Goal: Transaction & Acquisition: Purchase product/service

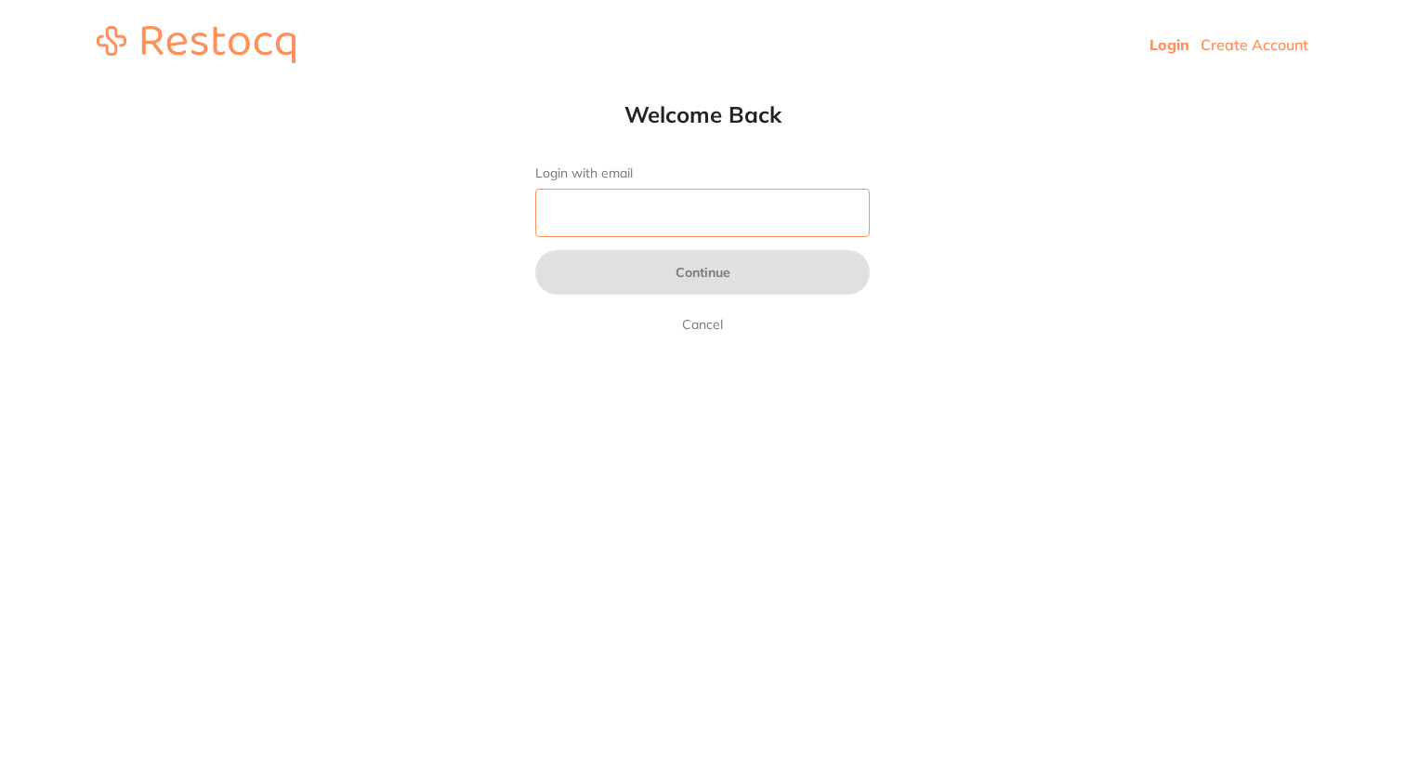
click at [680, 228] on input "Login with email" at bounding box center [702, 213] width 334 height 48
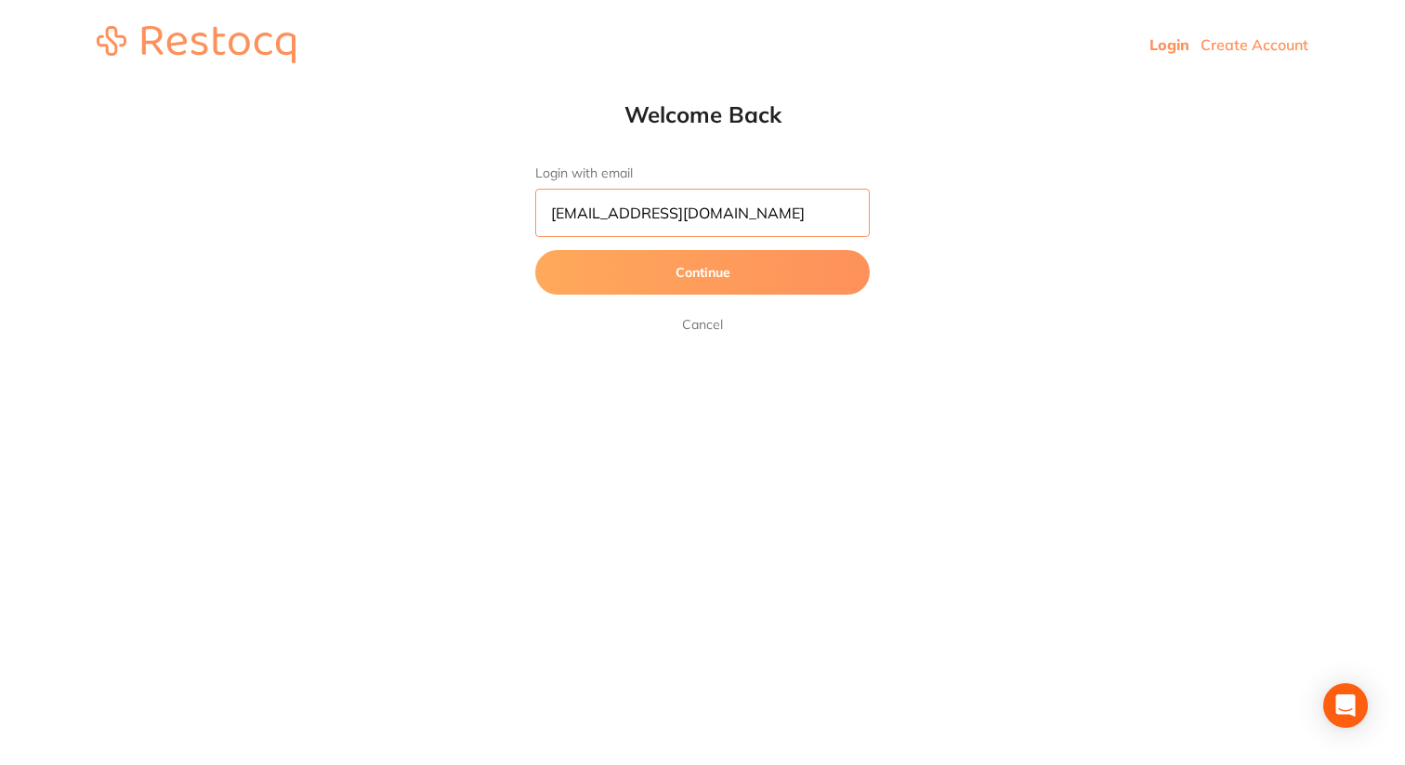
click at [535, 250] on button "Continue" at bounding box center [702, 272] width 334 height 45
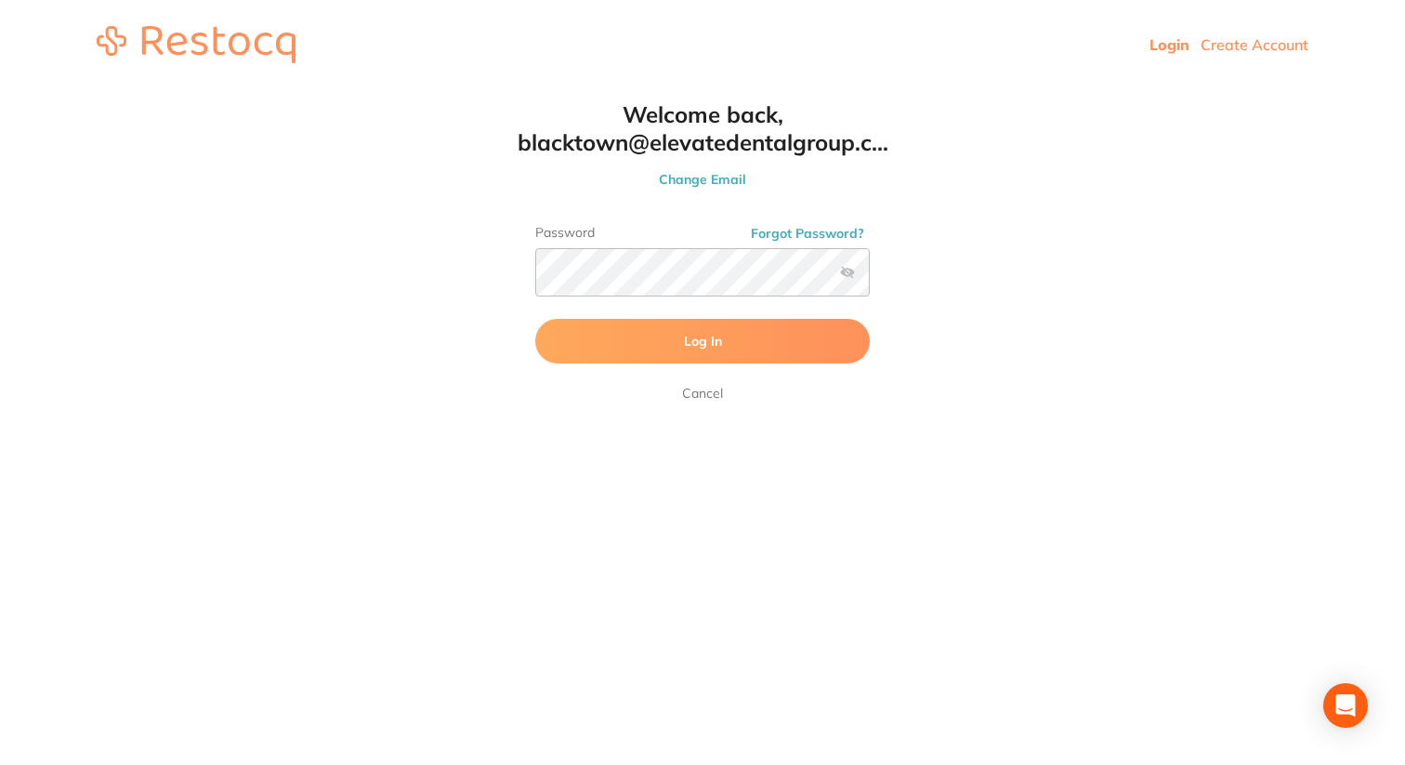
click at [851, 267] on label at bounding box center [847, 272] width 15 height 15
click at [870, 278] on input "checkbox" at bounding box center [870, 278] width 0 height 0
click at [778, 340] on button "Log In" at bounding box center [702, 341] width 334 height 45
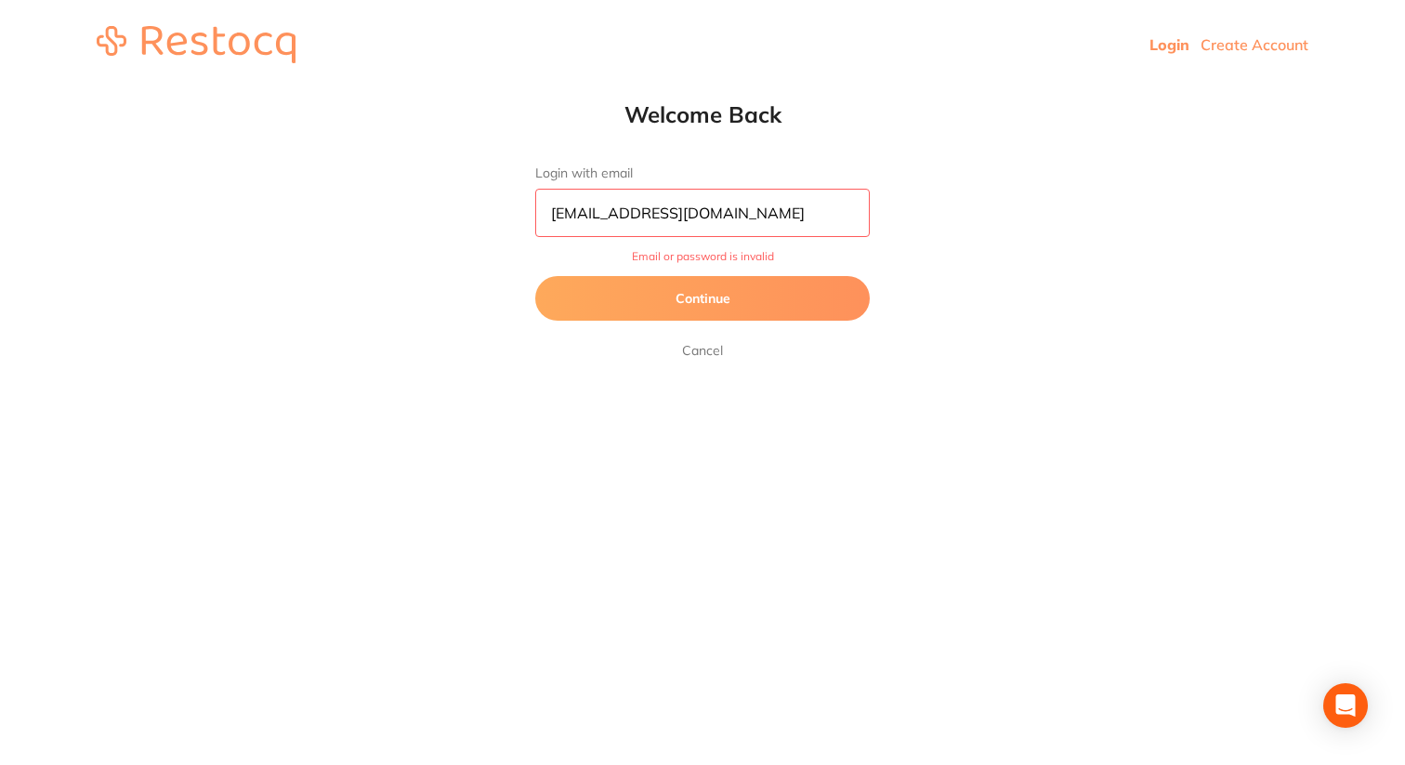
drag, startPoint x: 610, startPoint y: 215, endPoint x: 492, endPoint y: 214, distance: 118.9
click at [492, 89] on html "Login Create Account Welcome Back Login with email [EMAIL_ADDRESS][DOMAIN_NAME]…" at bounding box center [702, 44] width 1405 height 89
drag, startPoint x: 841, startPoint y: 218, endPoint x: 639, endPoint y: 218, distance: 201.6
click at [639, 218] on input "[EMAIL_ADDRESS][DOMAIN_NAME]" at bounding box center [702, 213] width 334 height 48
type input "[EMAIL_ADDRESS][DOMAIN_NAME]"
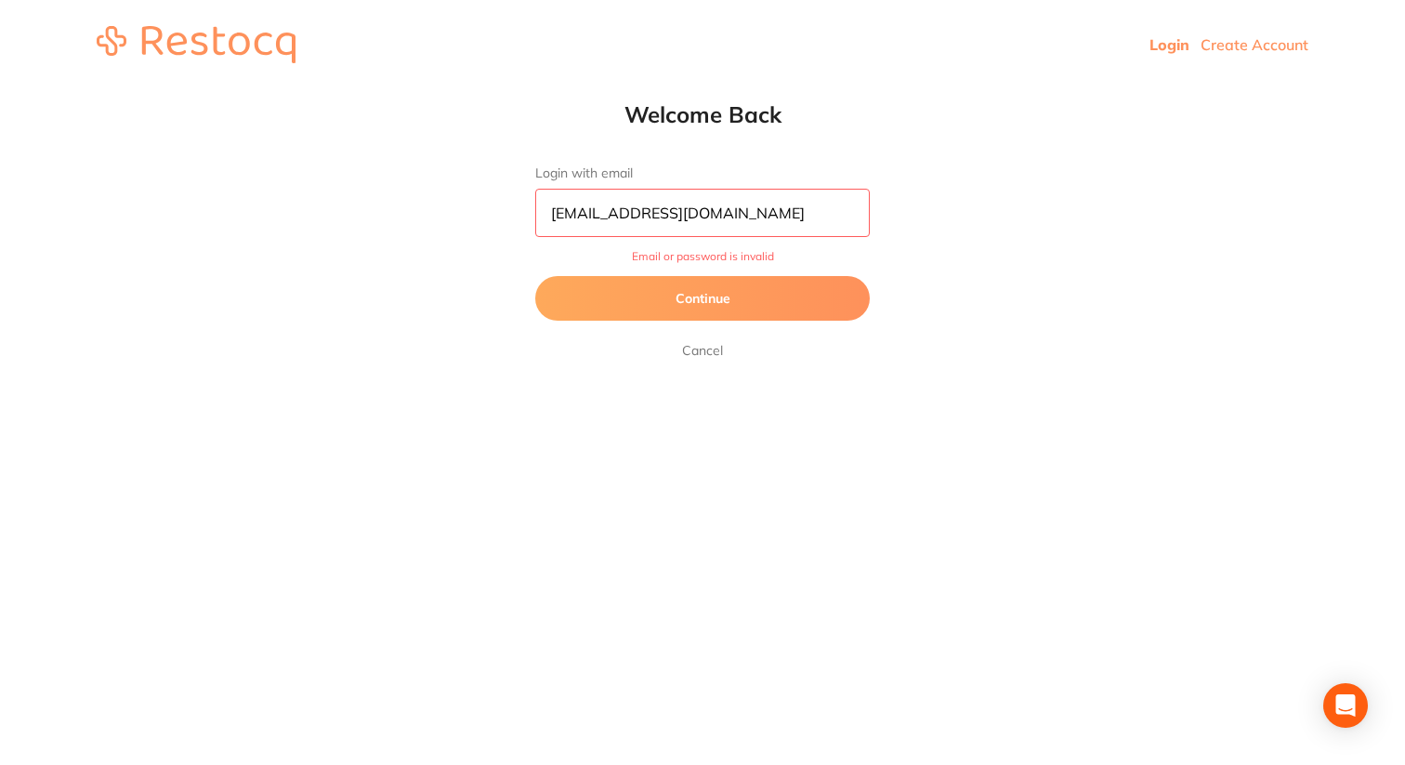
click at [535, 276] on button "Continue" at bounding box center [702, 298] width 334 height 45
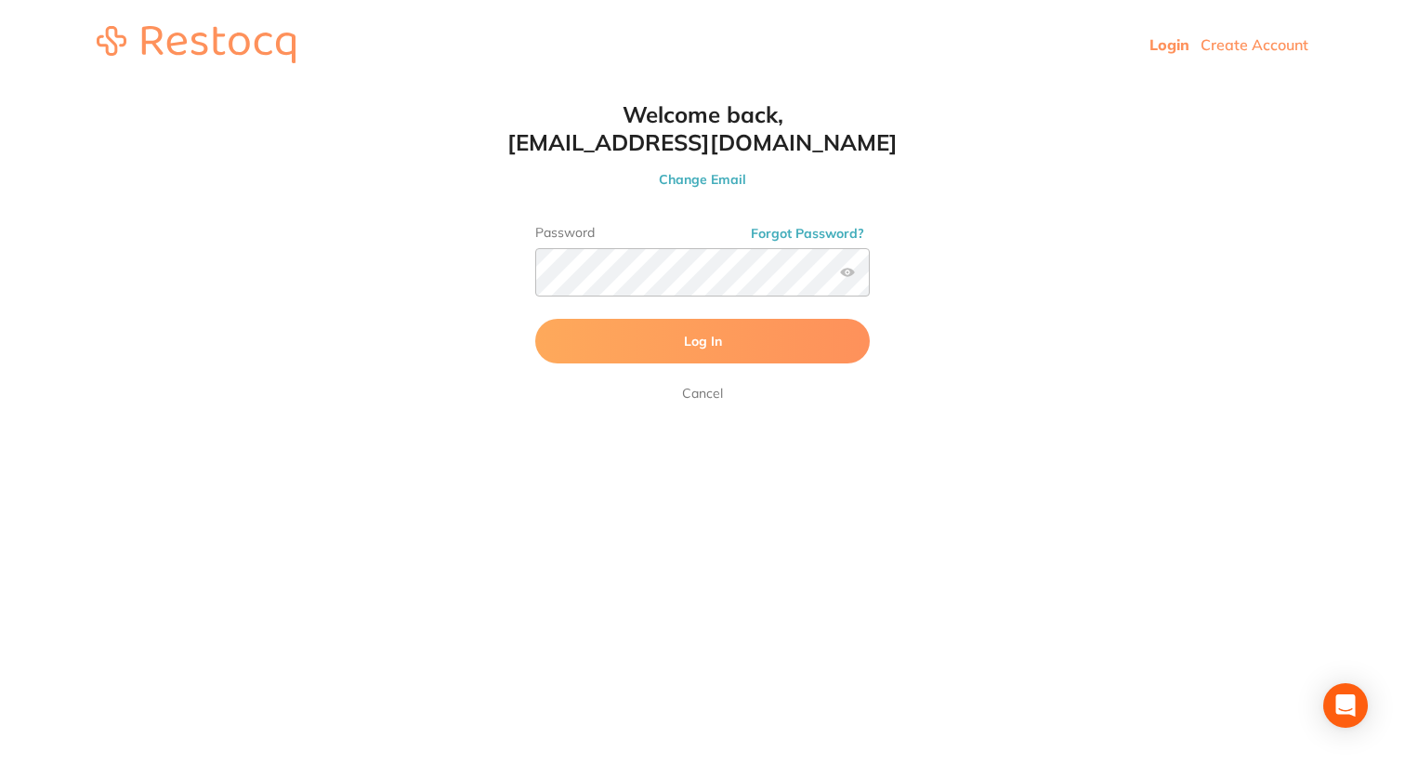
click at [709, 340] on span "Log In" at bounding box center [703, 341] width 38 height 17
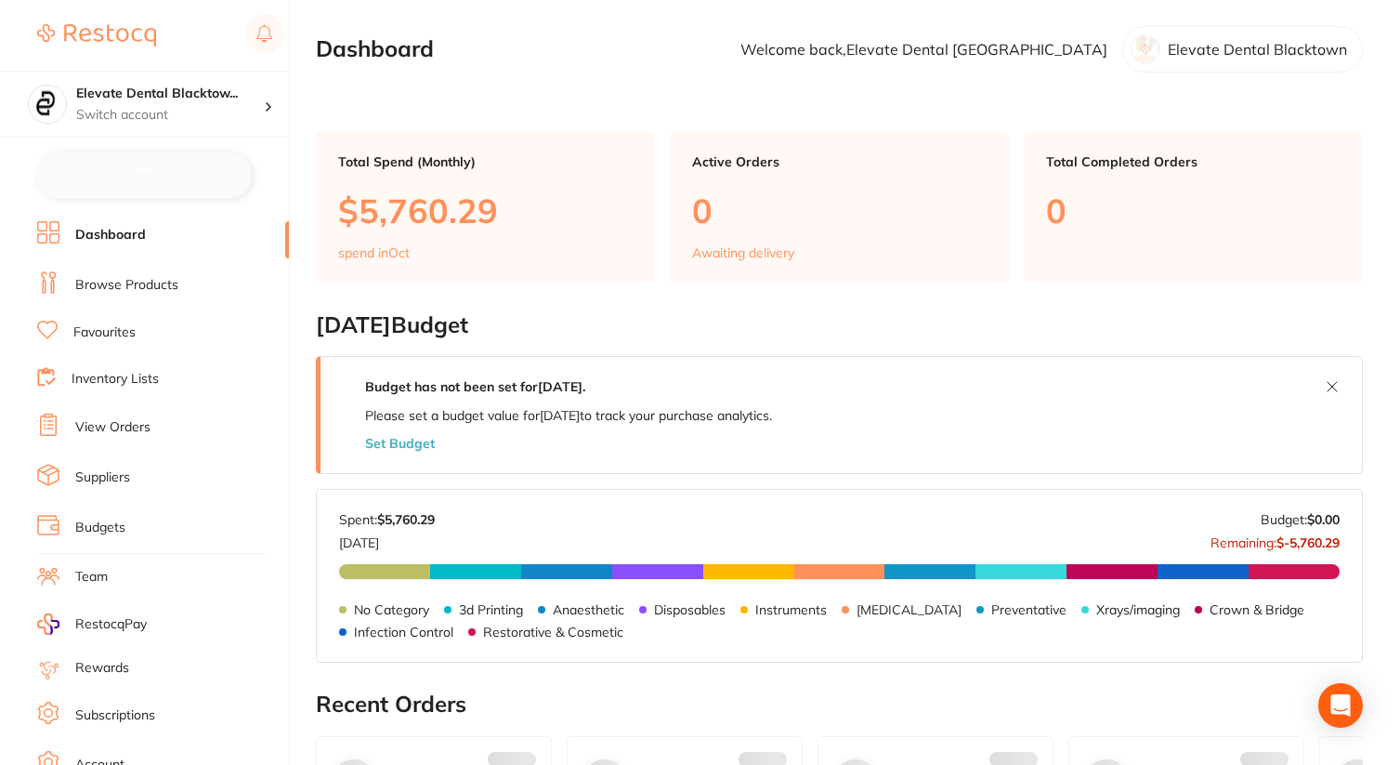
checkbox input "false"
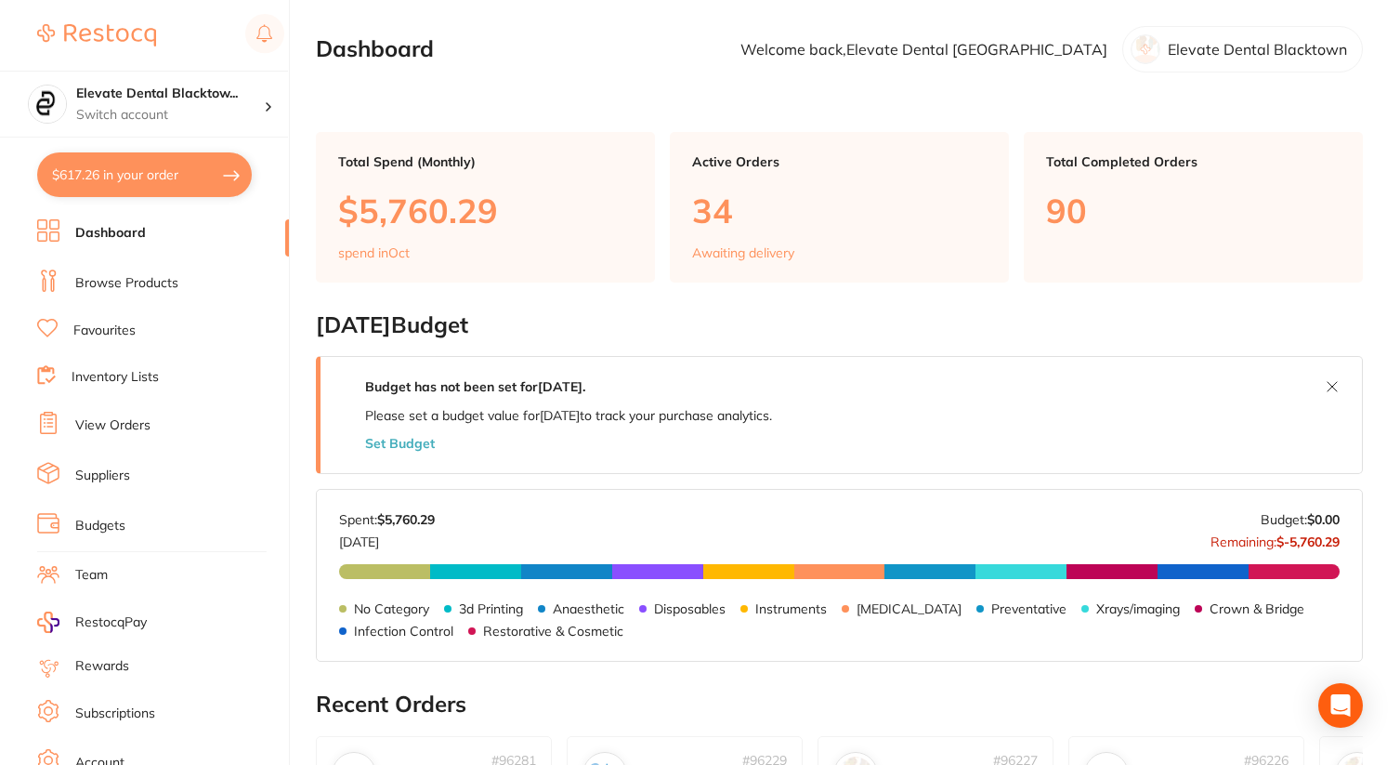
click at [85, 46] on img at bounding box center [96, 35] width 119 height 22
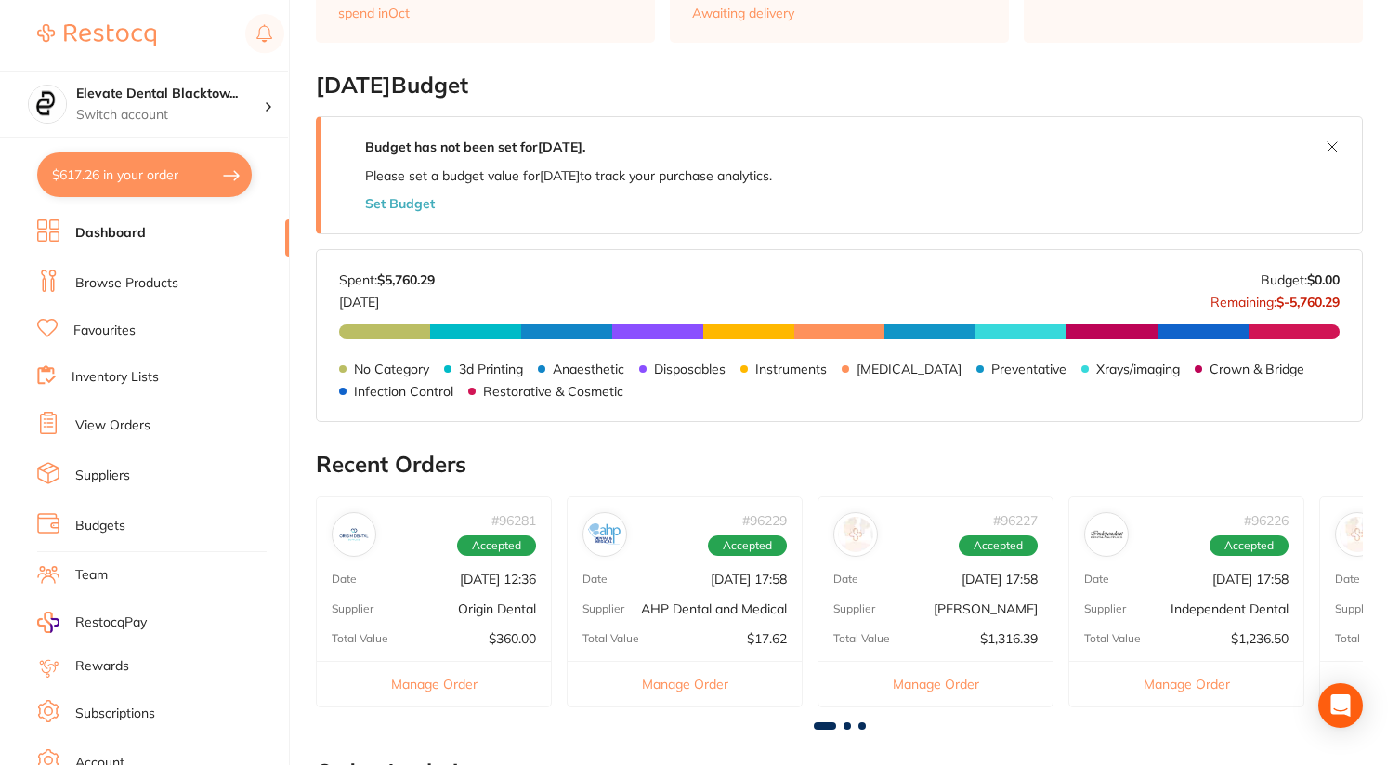
click at [112, 278] on link "Browse Products" at bounding box center [126, 283] width 103 height 19
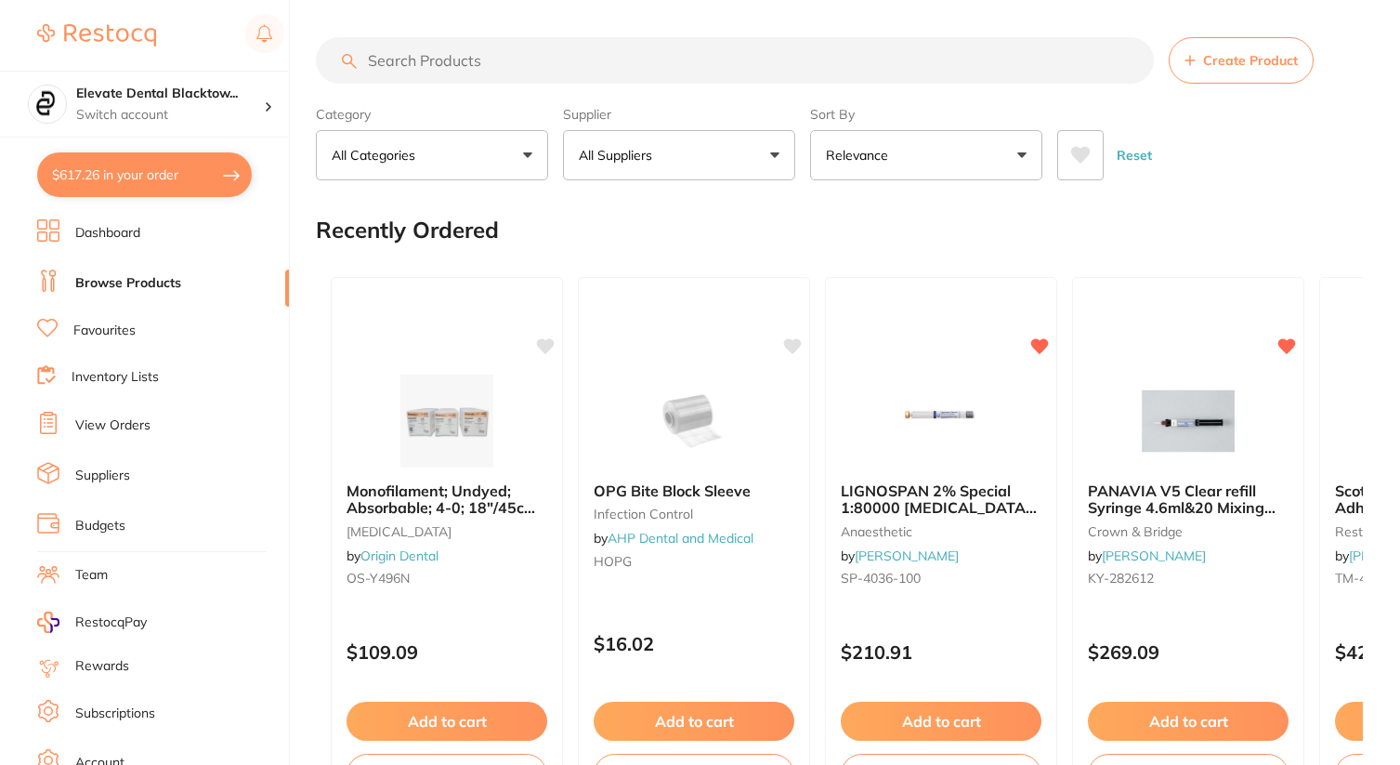
click at [504, 56] on input "search" at bounding box center [735, 60] width 838 height 46
click at [467, 59] on input "search" at bounding box center [735, 60] width 838 height 46
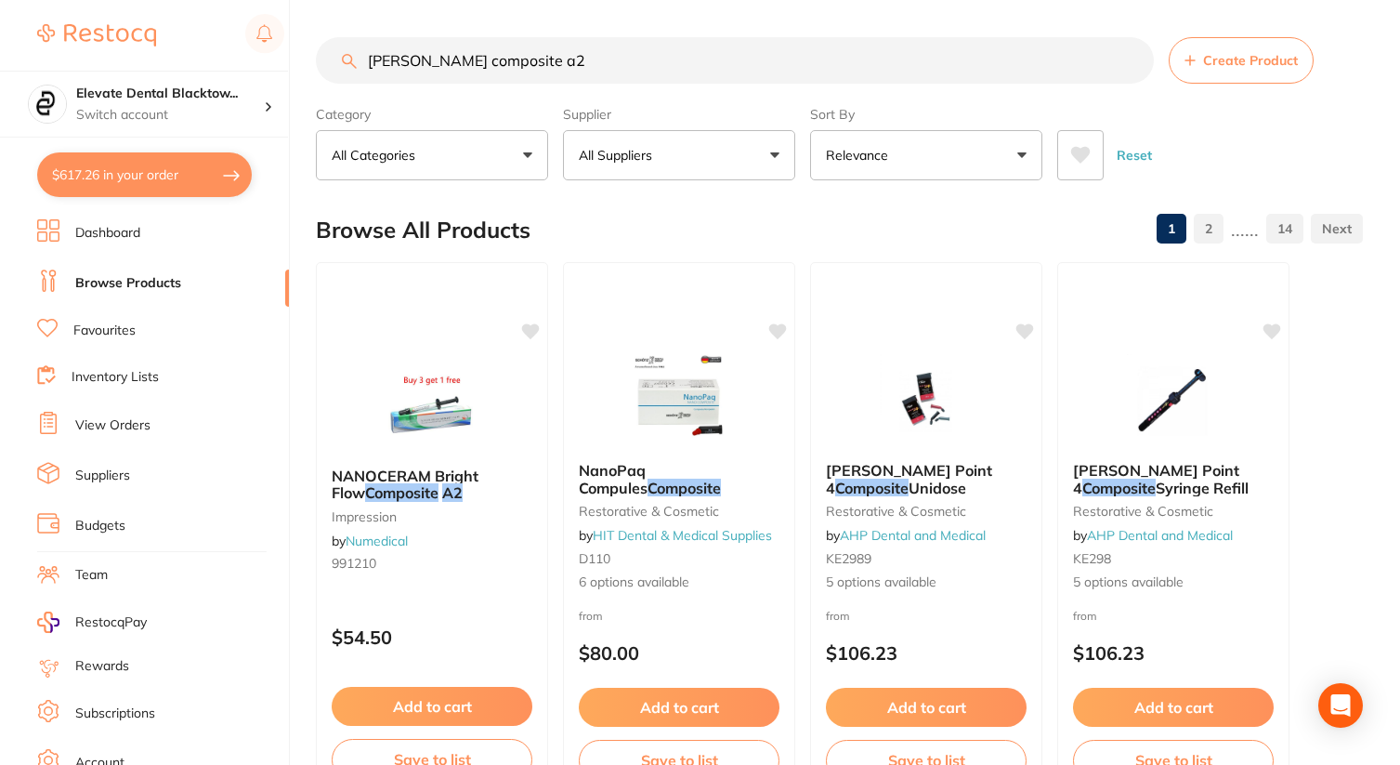
click at [649, 138] on button "All Suppliers" at bounding box center [679, 155] width 232 height 50
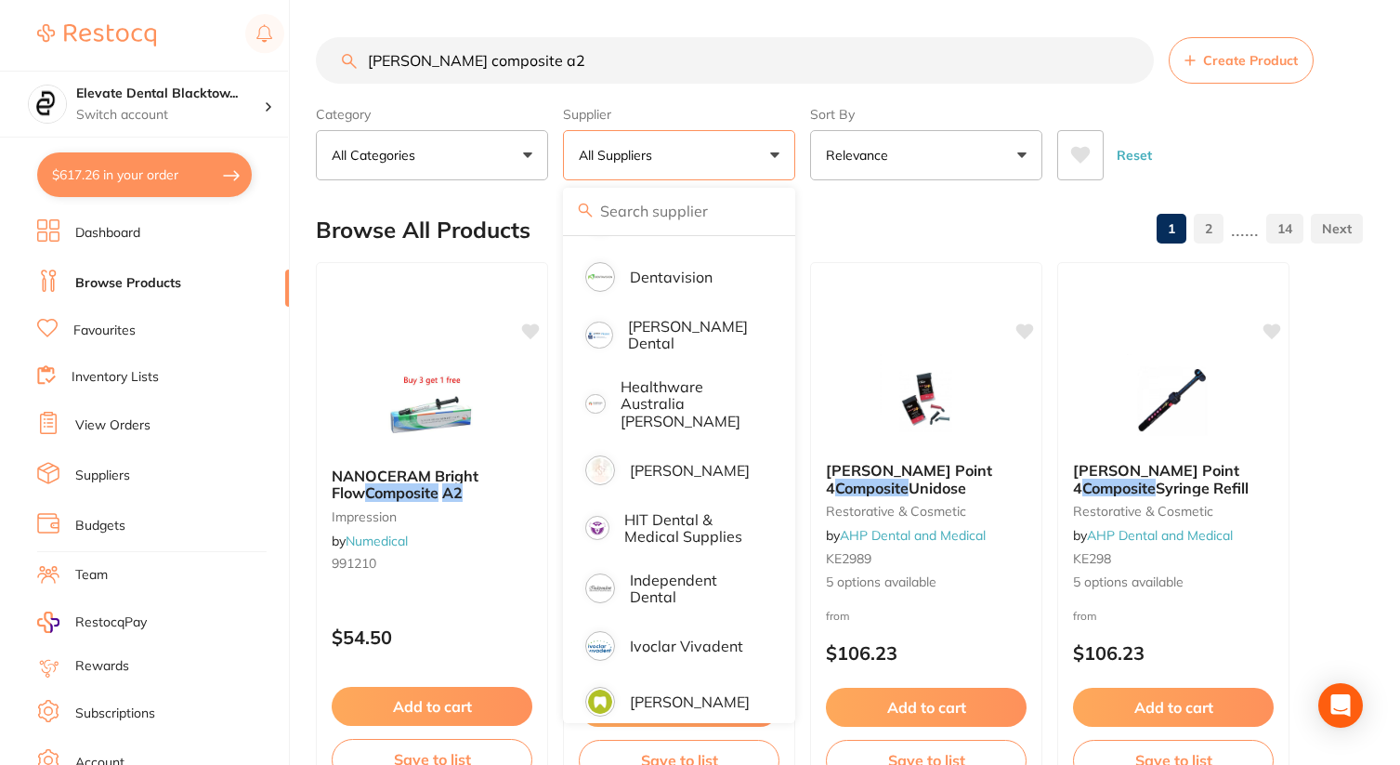
scroll to position [510, 0]
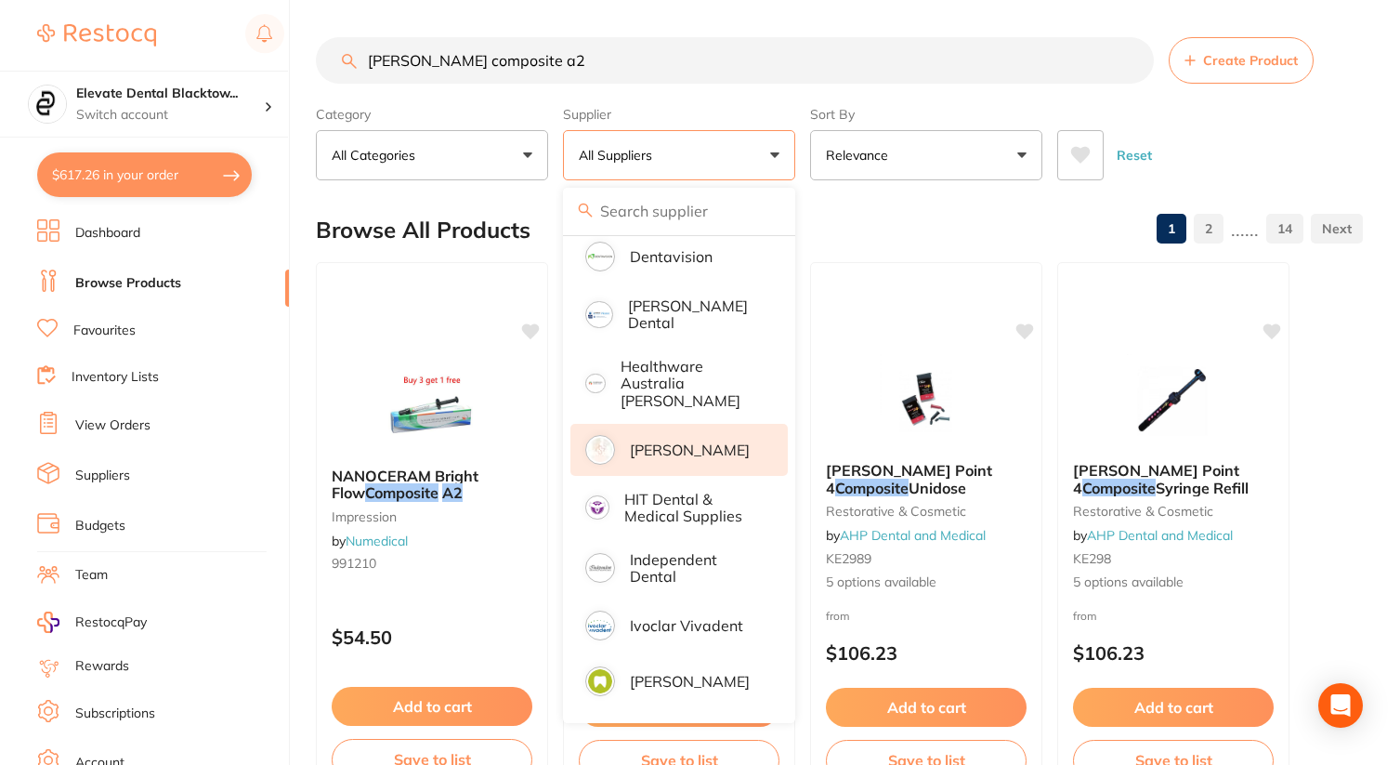
click at [694, 441] on p "[PERSON_NAME]" at bounding box center [690, 449] width 120 height 17
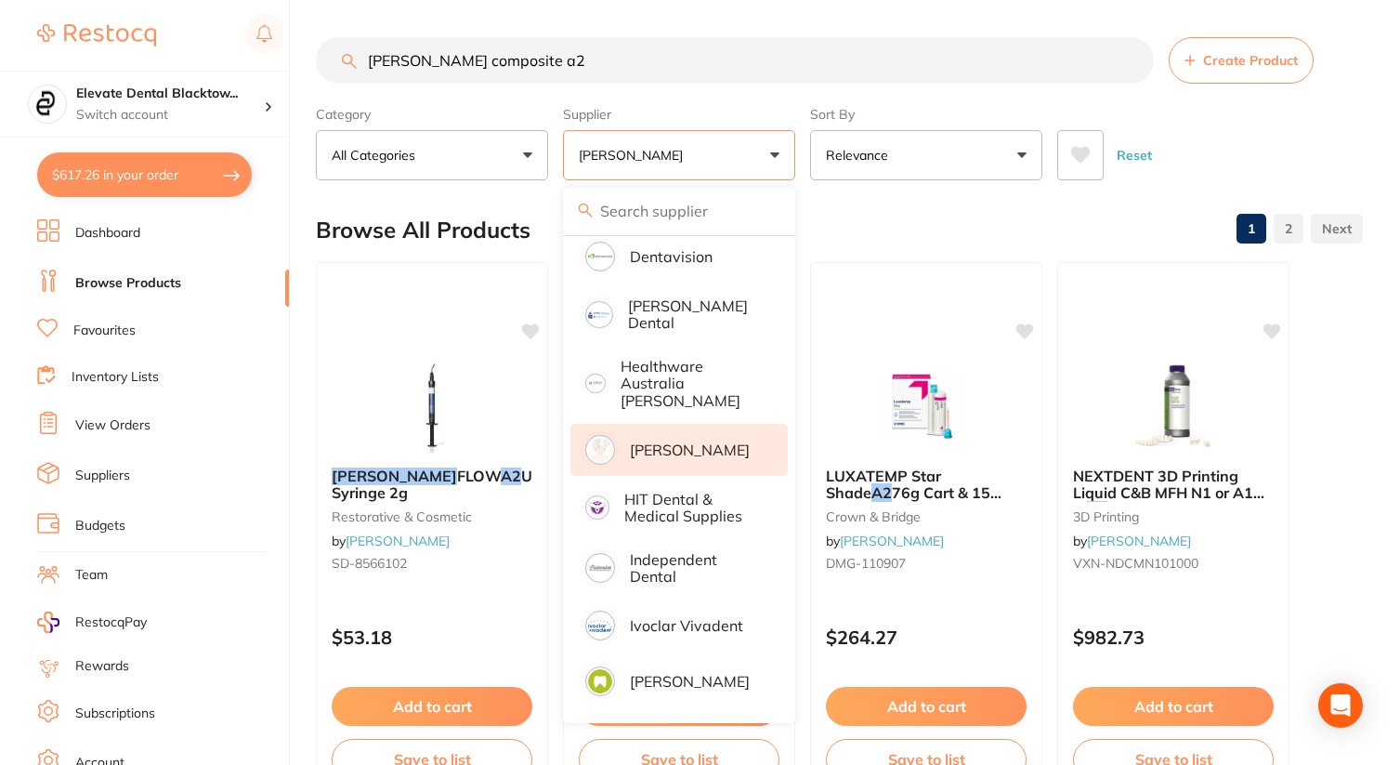
click at [936, 92] on section "[PERSON_NAME] composite a2 Create Product Category All Categories All Categorie…" at bounding box center [839, 108] width 1047 height 143
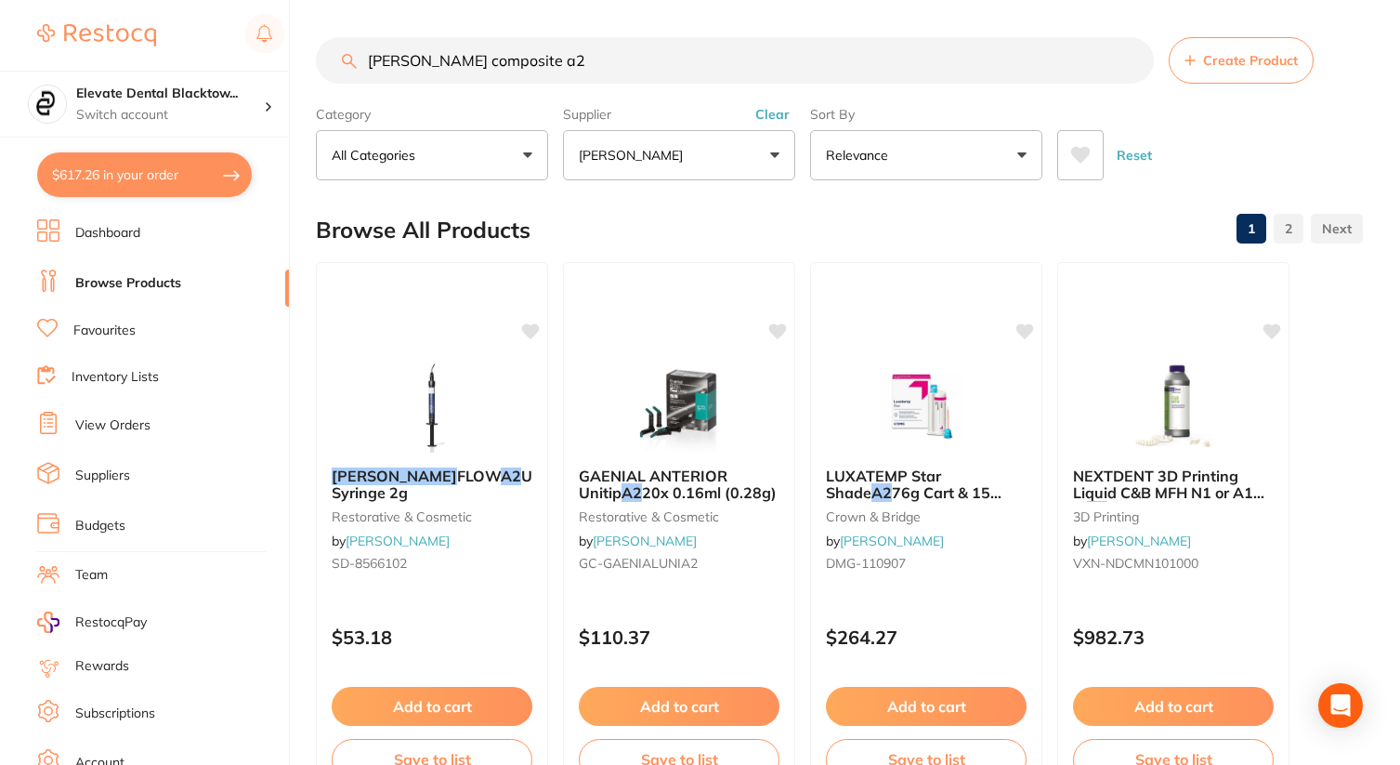
scroll to position [0, 0]
drag, startPoint x: 508, startPoint y: 62, endPoint x: 404, endPoint y: 63, distance: 104.1
click at [404, 63] on input "[PERSON_NAME] composite a2" at bounding box center [735, 60] width 838 height 46
click at [403, 68] on input "[PERSON_NAME] a2" at bounding box center [735, 60] width 838 height 46
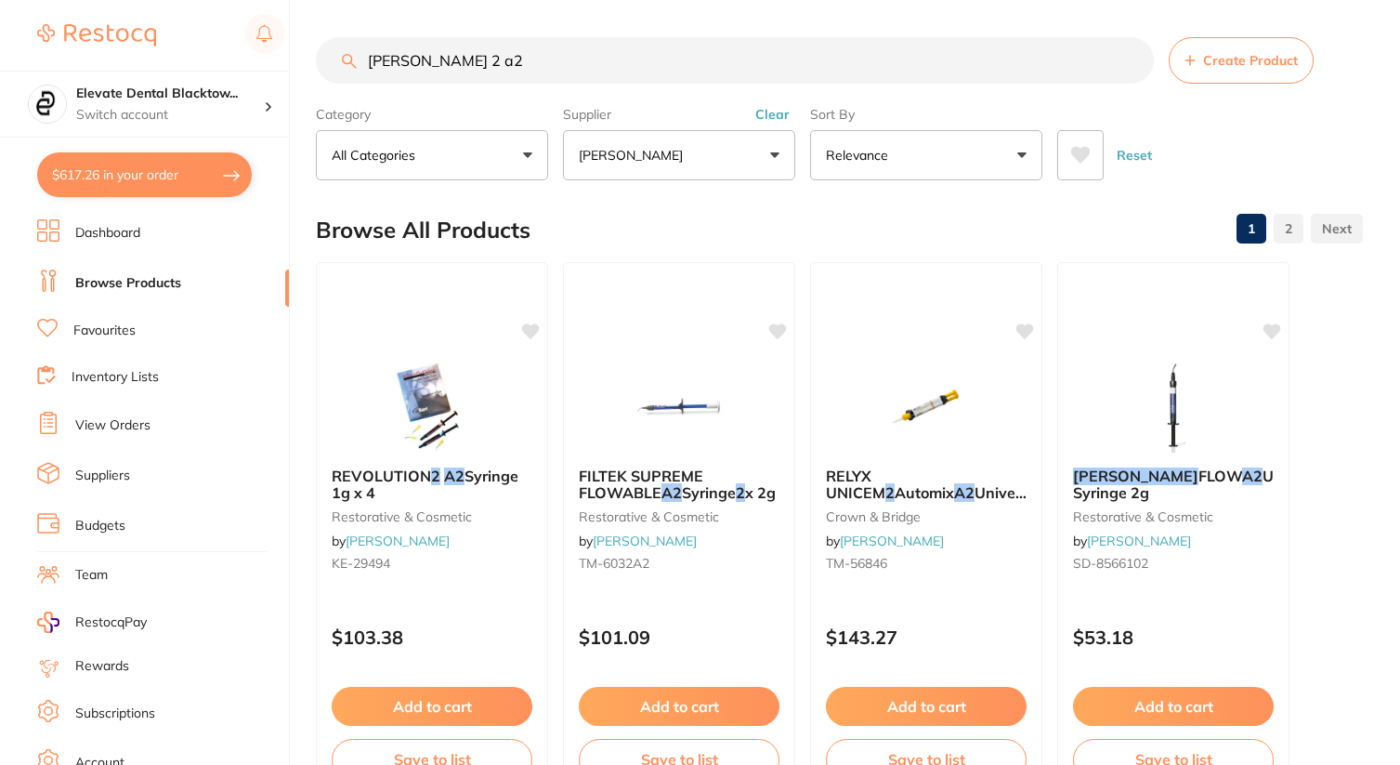
click at [471, 67] on input "[PERSON_NAME] 2 a2" at bounding box center [735, 60] width 838 height 46
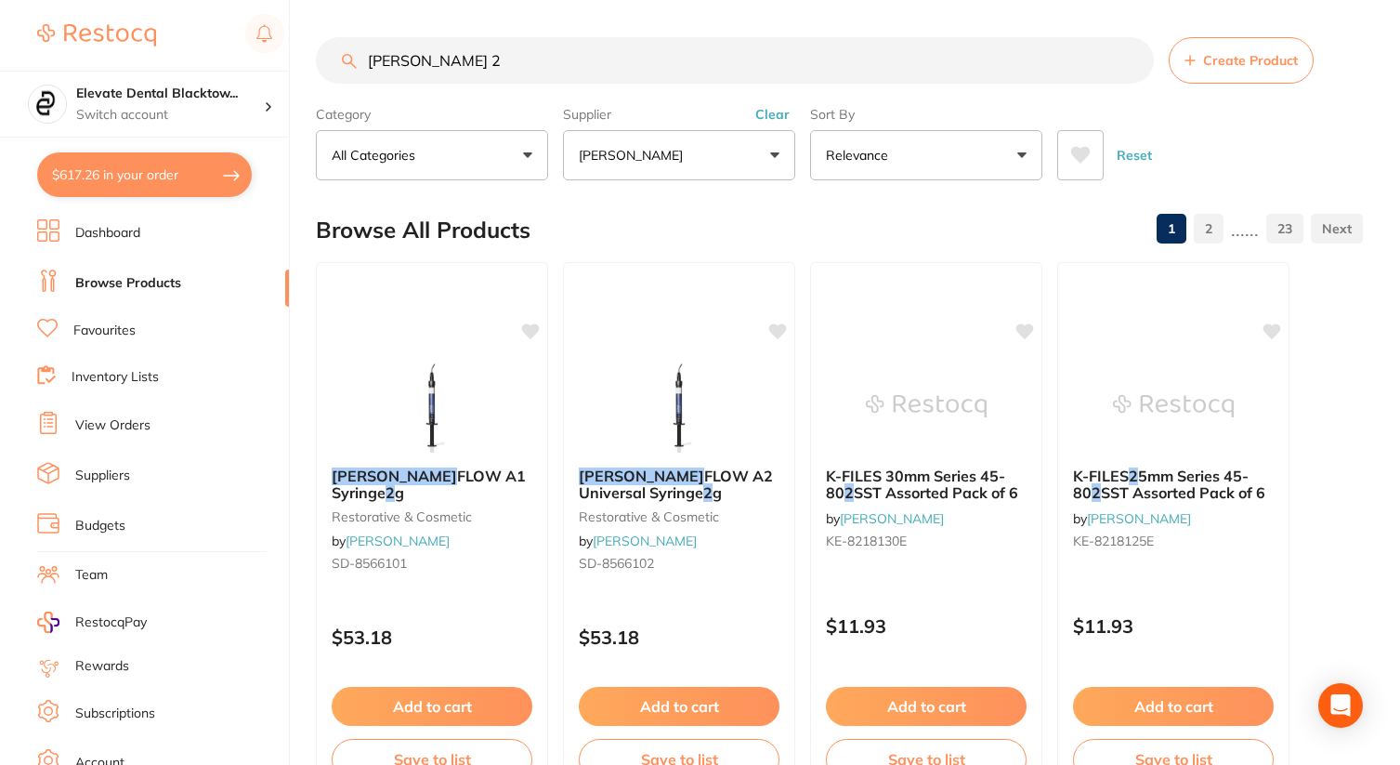
click at [574, 54] on input "[PERSON_NAME] 2" at bounding box center [735, 60] width 838 height 46
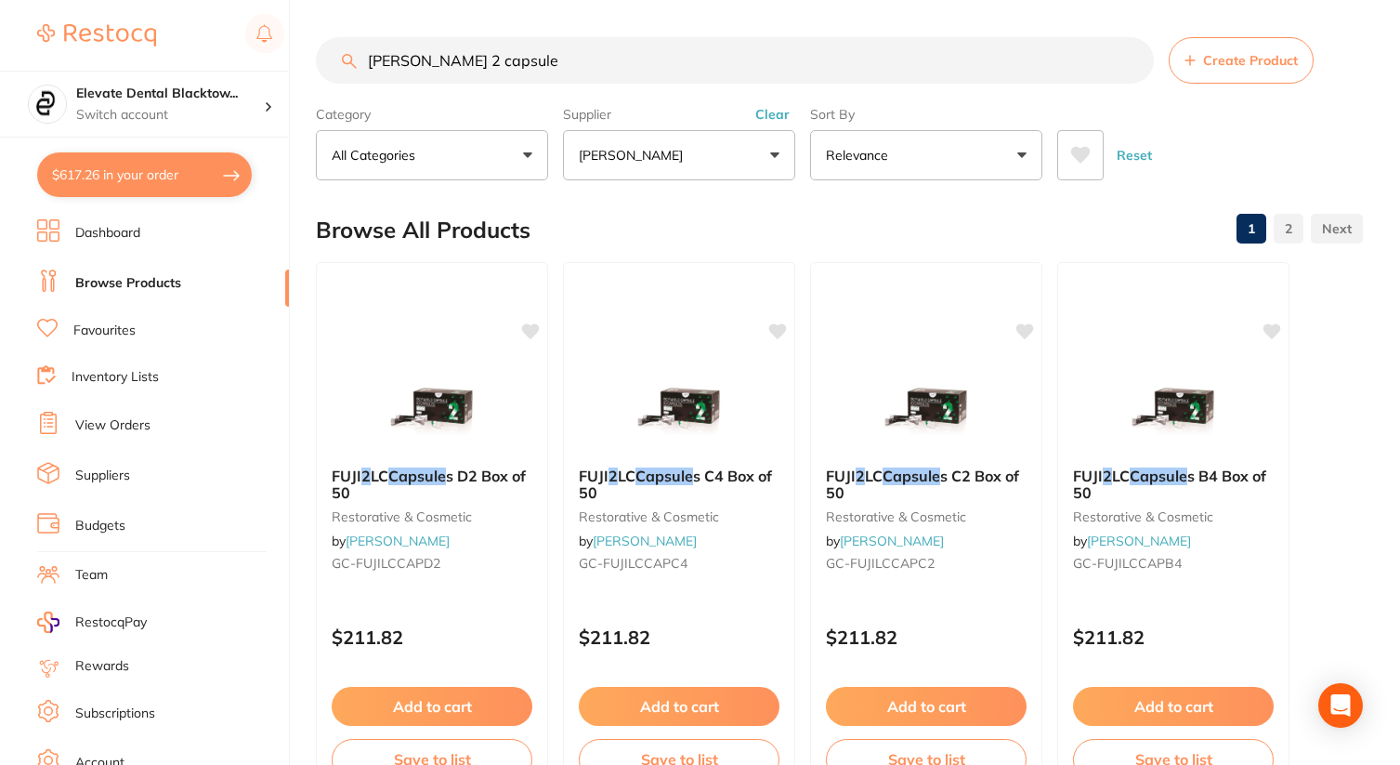
drag, startPoint x: 498, startPoint y: 66, endPoint x: 414, endPoint y: 69, distance: 83.7
click at [414, 69] on input "[PERSON_NAME] 2 capsule" at bounding box center [735, 60] width 838 height 46
type input "[PERSON_NAME] 2"
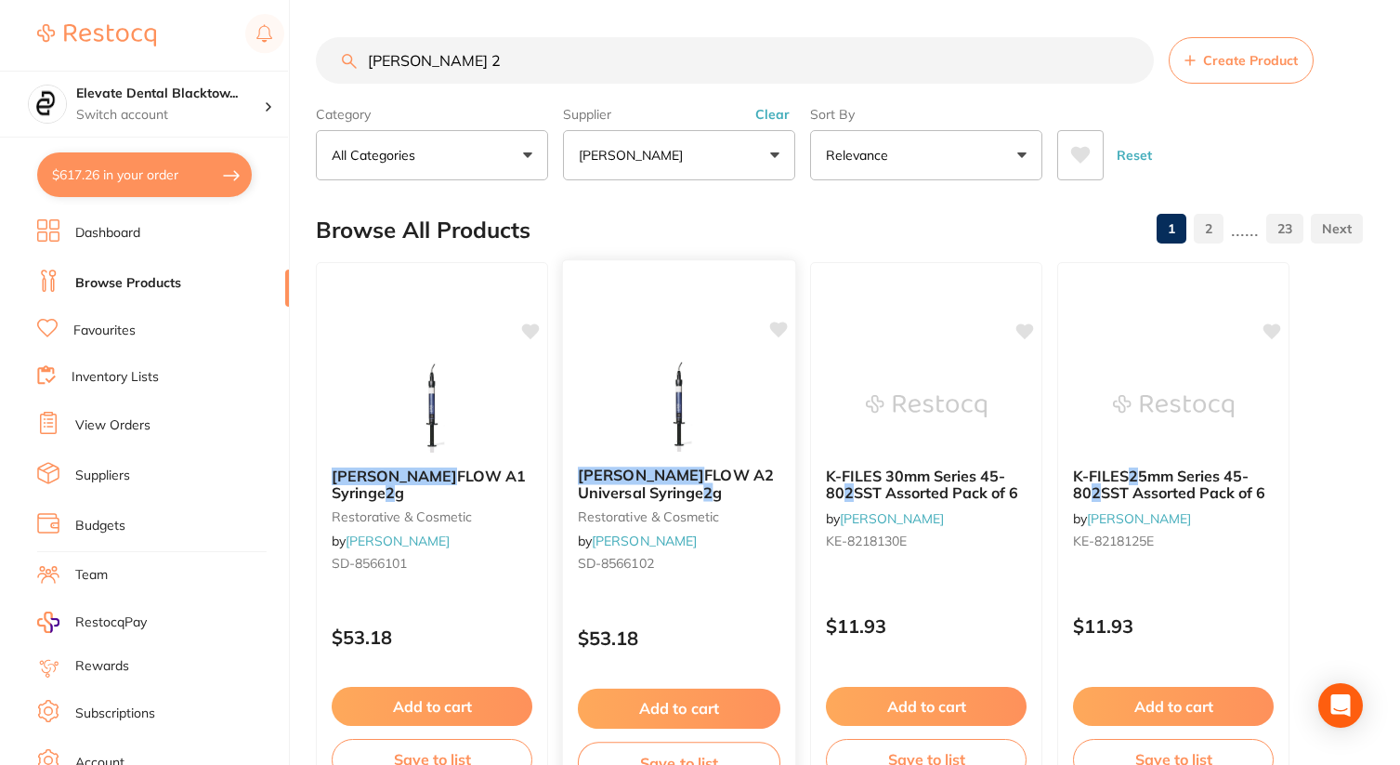
click at [650, 378] on img at bounding box center [679, 405] width 122 height 94
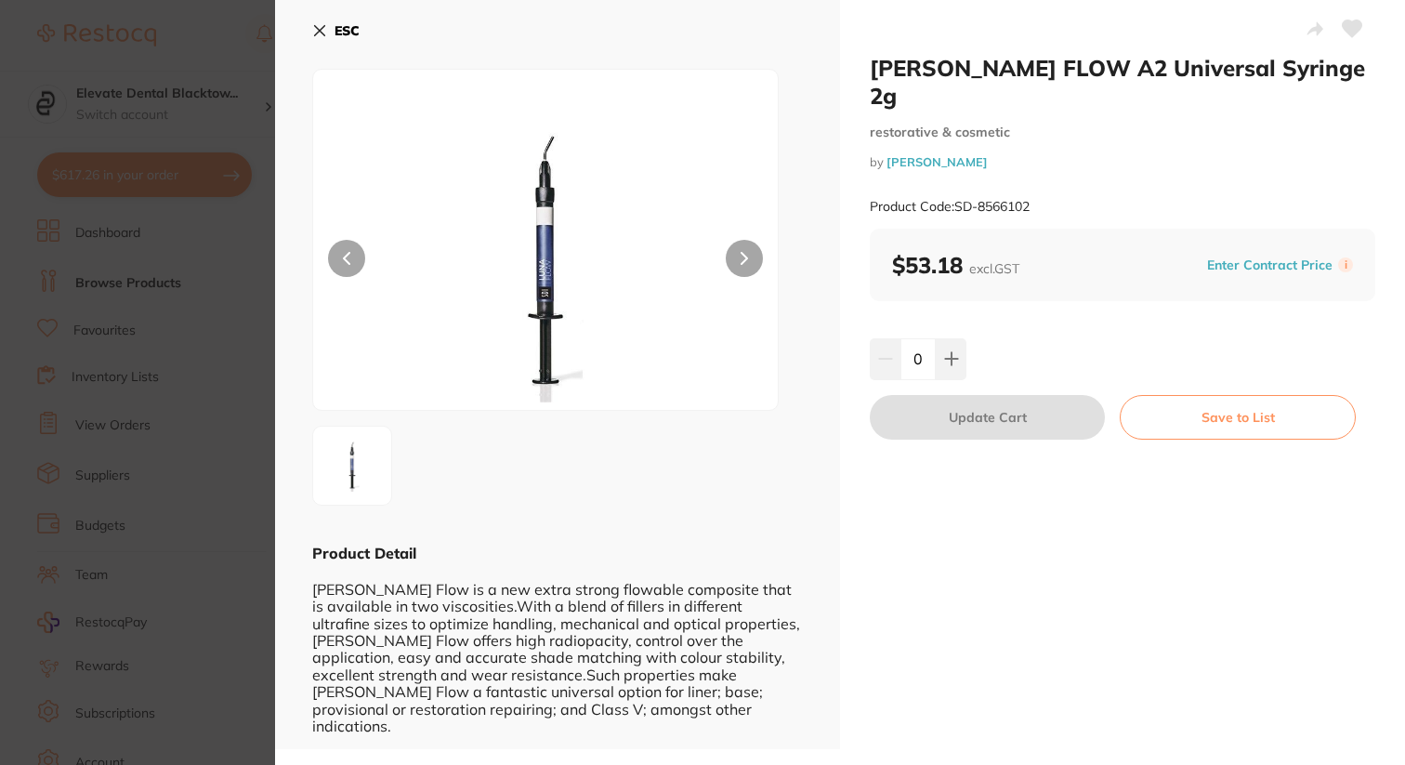
click at [1298, 256] on button "Enter Contract Price" at bounding box center [1269, 265] width 137 height 18
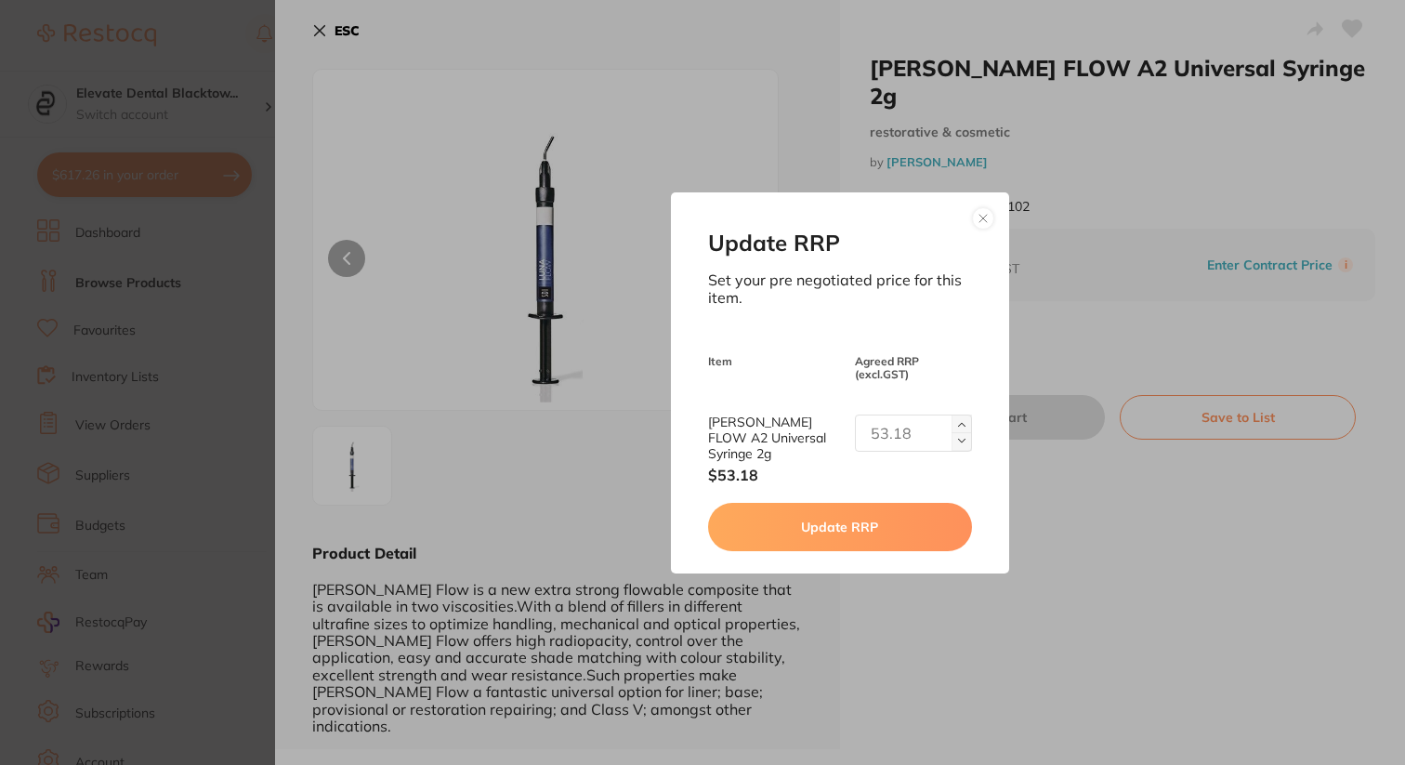
click at [960, 445] on img at bounding box center [961, 441] width 7 height 7
click at [958, 417] on div "Update RRP Set your pre negotiated price for this item. Item Agreed RRP (excl. …" at bounding box center [840, 382] width 339 height 381
click at [958, 426] on button at bounding box center [961, 423] width 20 height 19
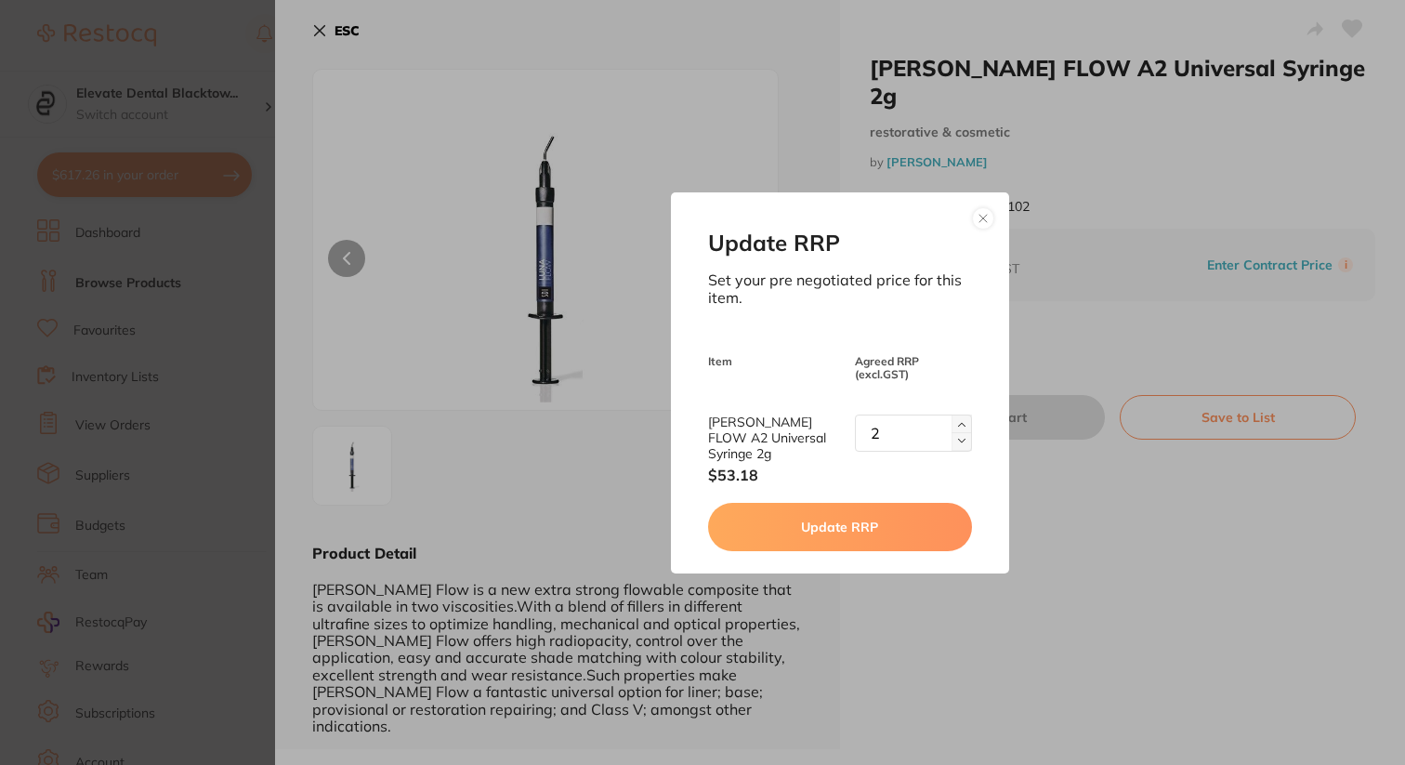
click at [958, 426] on button at bounding box center [961, 423] width 20 height 19
type input "3"
click at [983, 228] on button at bounding box center [983, 218] width 22 height 22
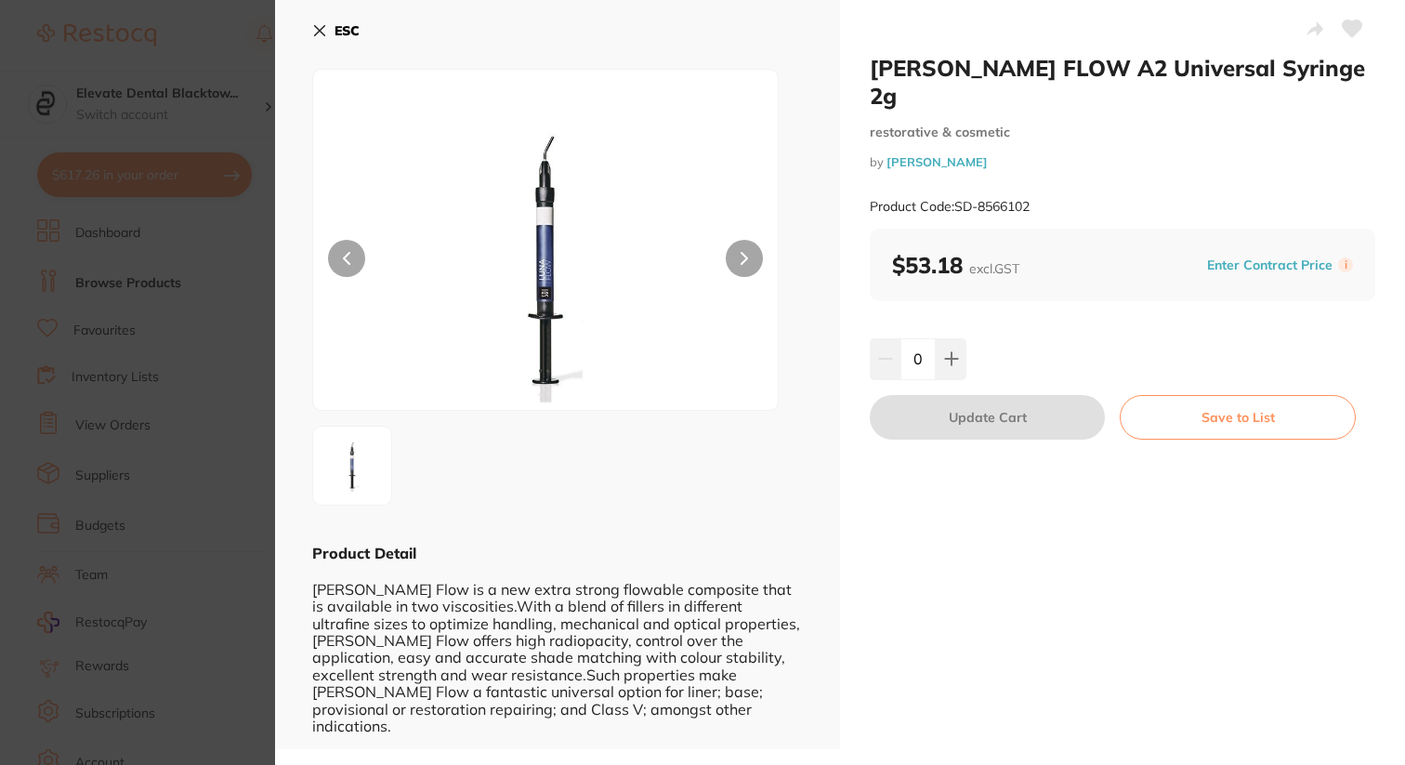
click at [330, 25] on button "ESC" at bounding box center [335, 31] width 47 height 32
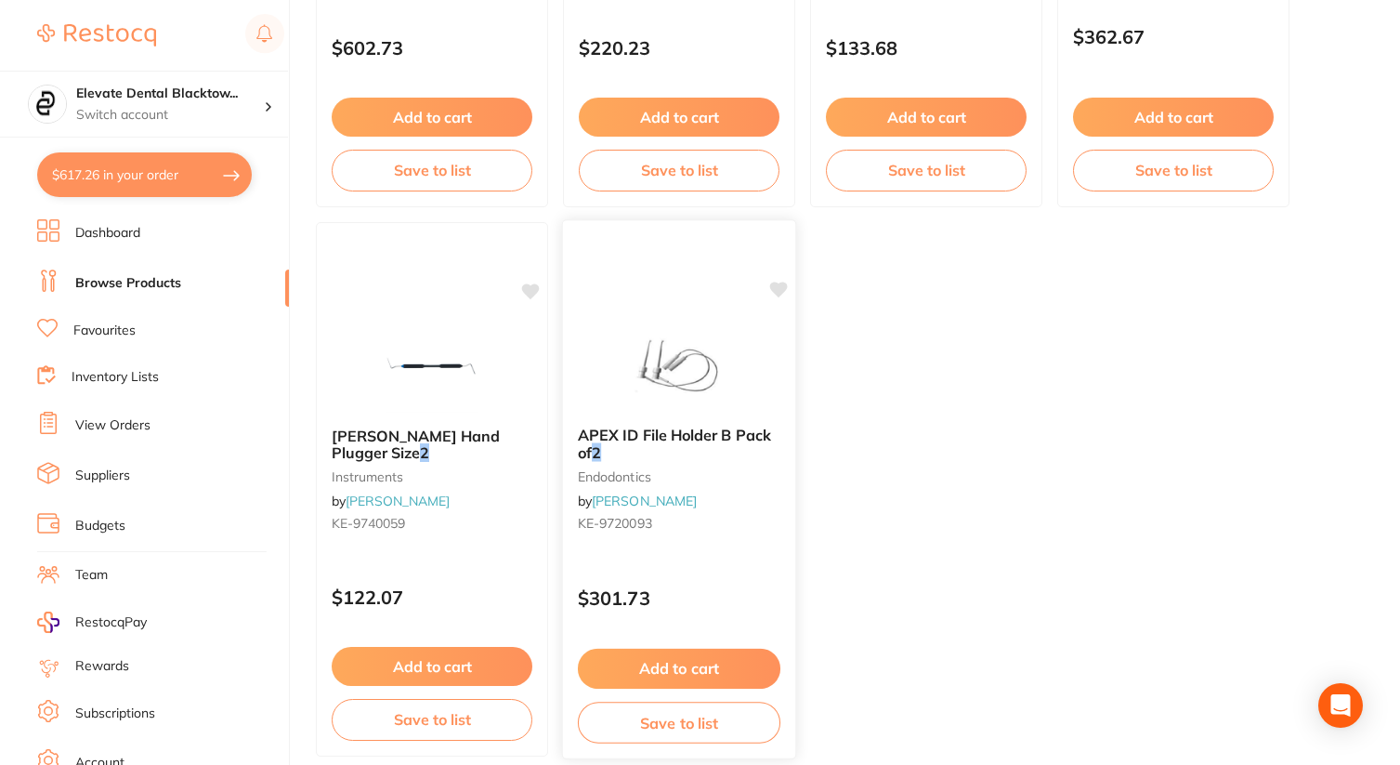
scroll to position [7267, 0]
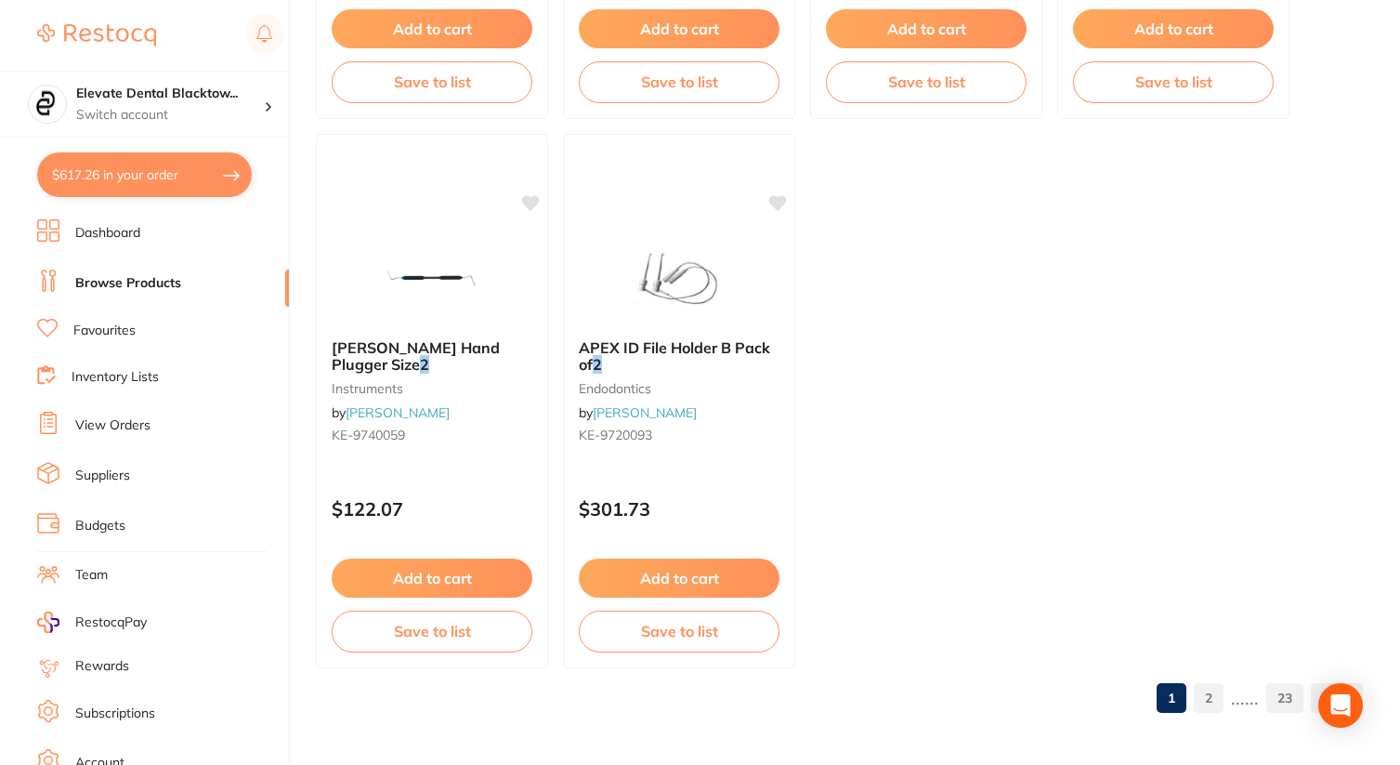
click at [1206, 691] on link "2" at bounding box center [1209, 697] width 30 height 37
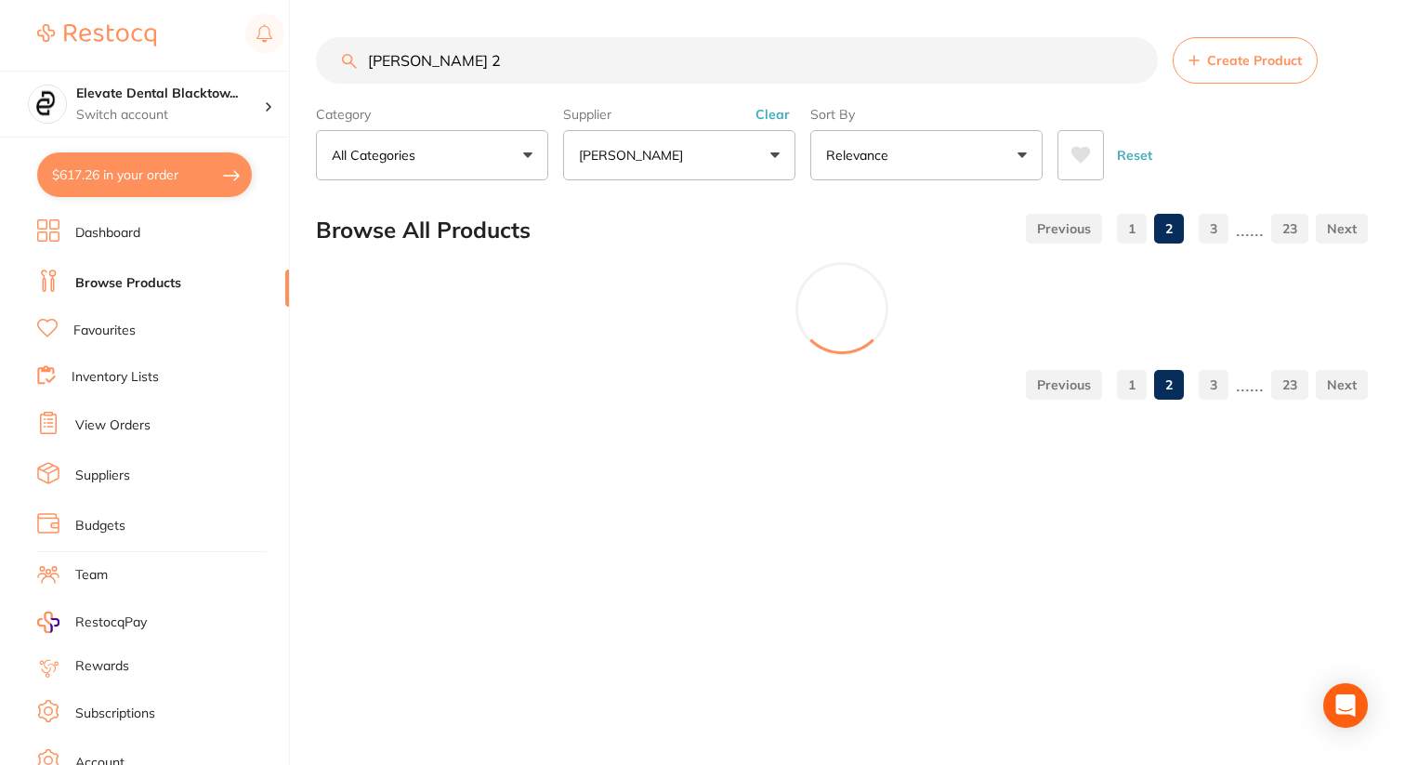
click at [433, 66] on input "[PERSON_NAME] 2" at bounding box center [737, 60] width 842 height 46
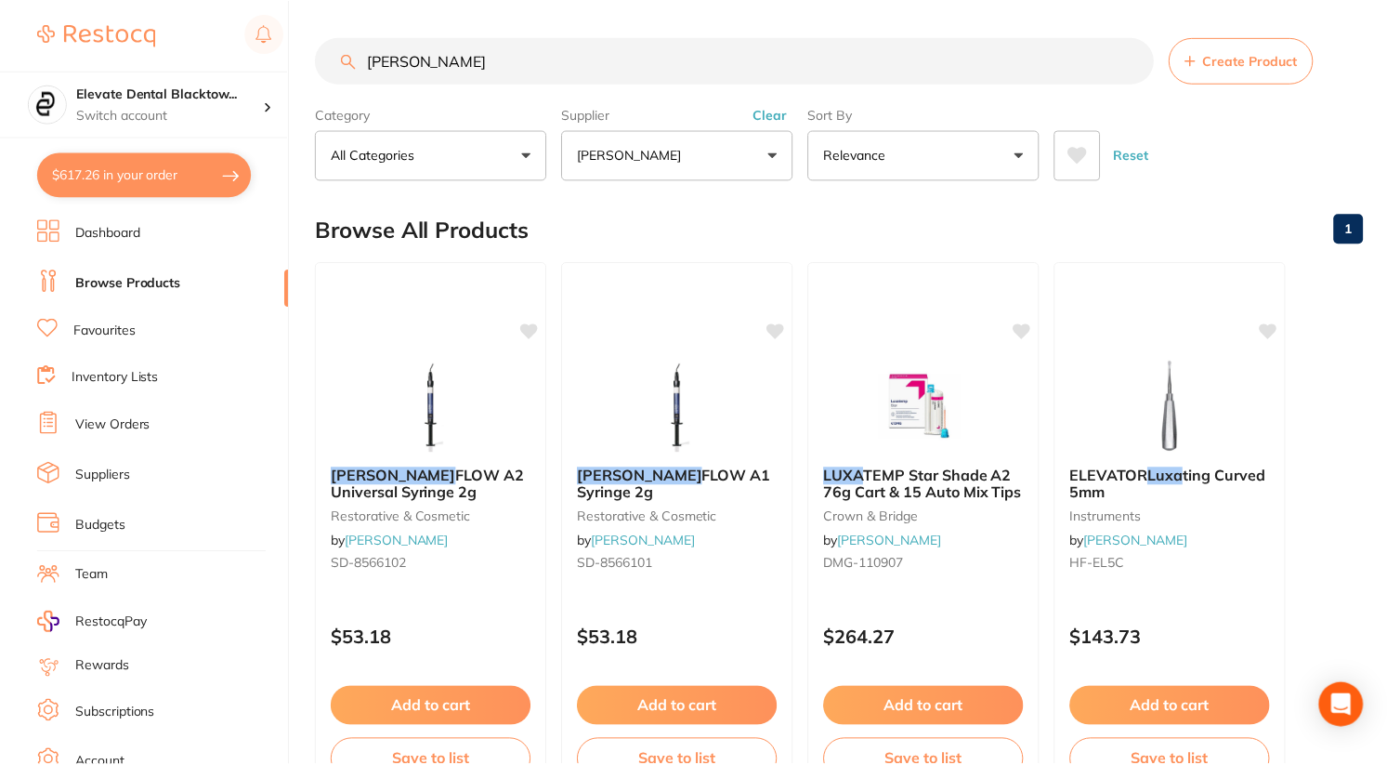
scroll to position [343, 0]
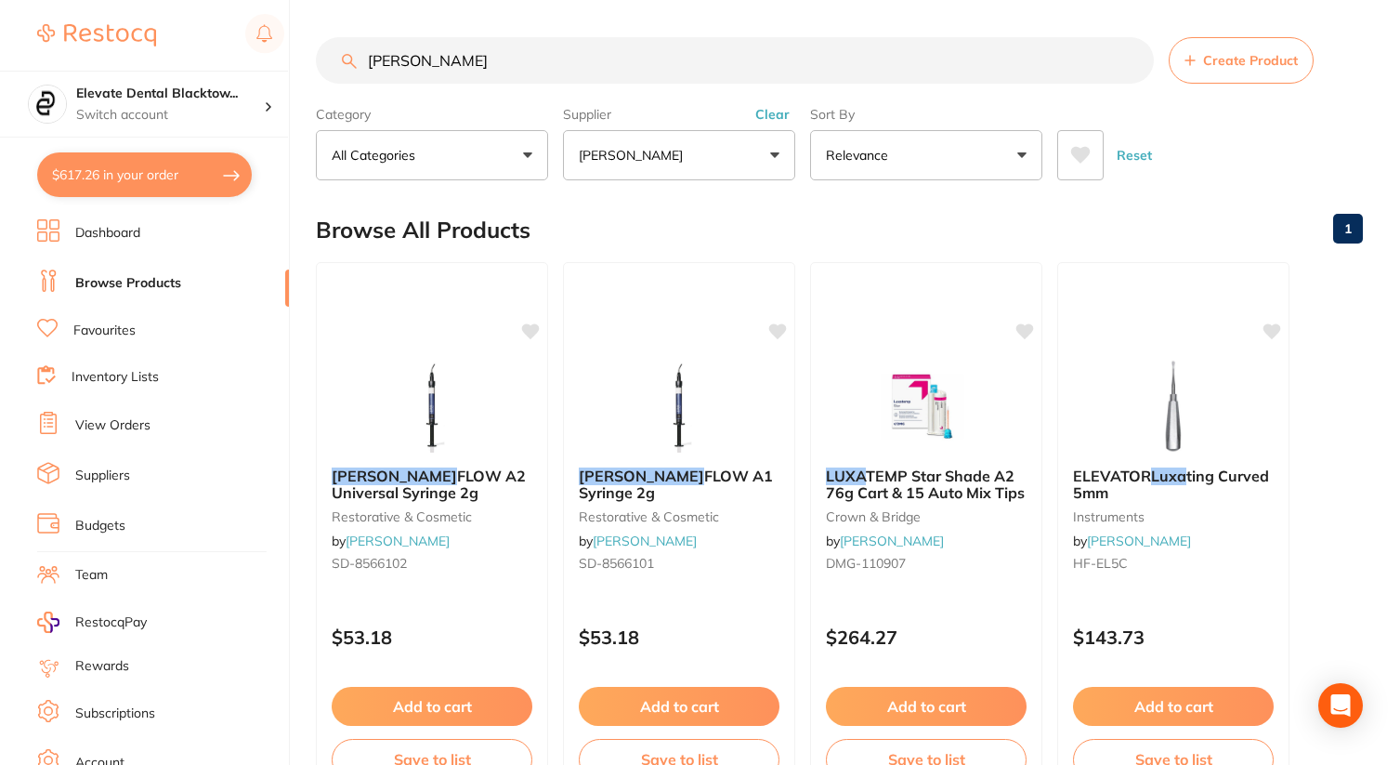
click at [476, 80] on input "[PERSON_NAME]" at bounding box center [735, 60] width 838 height 46
click at [476, 78] on input "[PERSON_NAME]" at bounding box center [735, 60] width 838 height 46
click at [474, 72] on input "[PERSON_NAME] s" at bounding box center [735, 60] width 838 height 46
click at [474, 72] on input "[PERSON_NAME] s" at bounding box center [737, 60] width 842 height 46
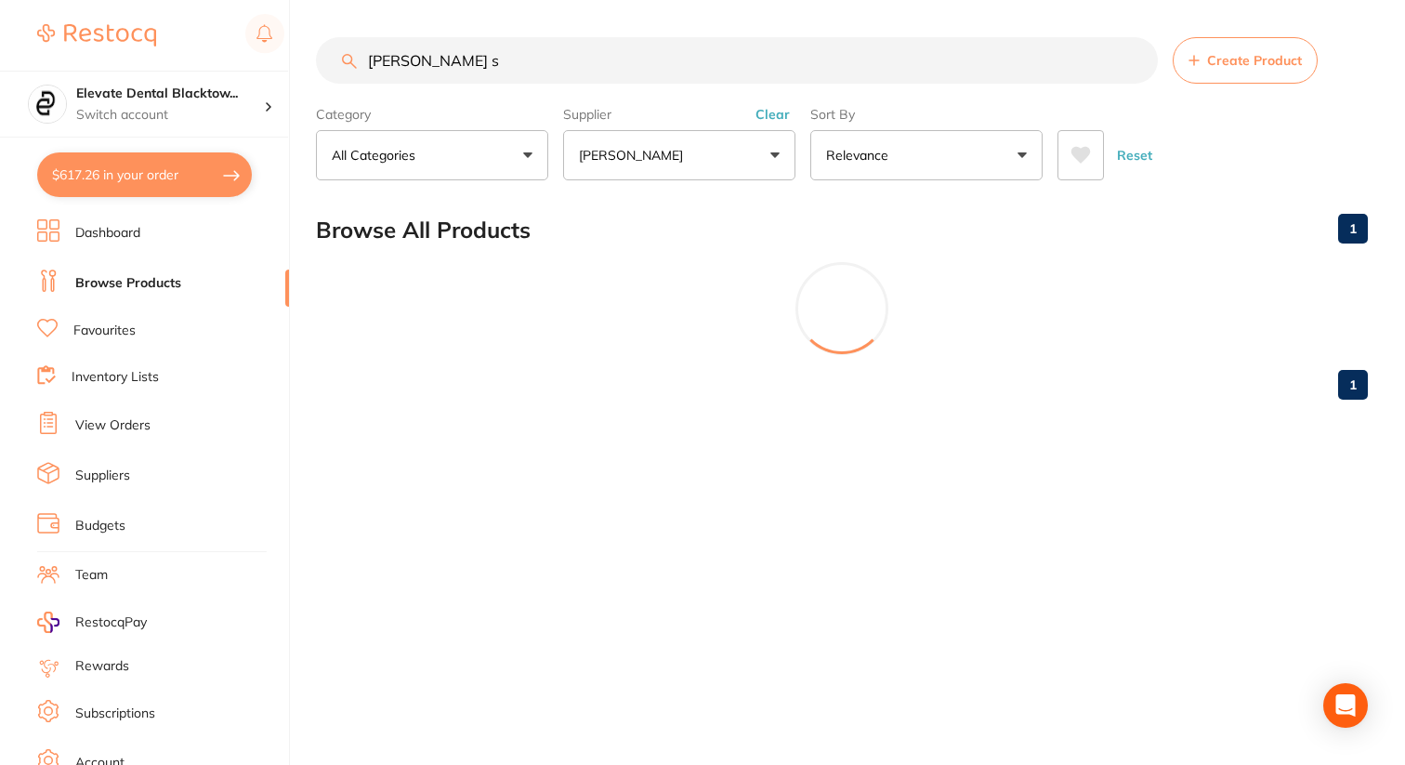
click at [474, 72] on input "[PERSON_NAME] s" at bounding box center [737, 60] width 842 height 46
type input "sdi [PERSON_NAME] 2wo"
